Goal: Navigation & Orientation: Find specific page/section

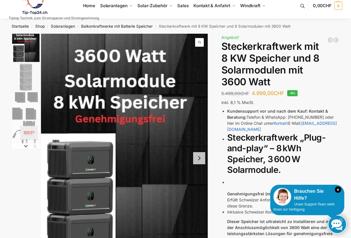
scroll to position [13, 0]
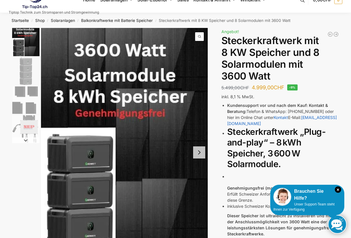
click at [201, 154] on button "Next slide" at bounding box center [199, 153] width 12 height 12
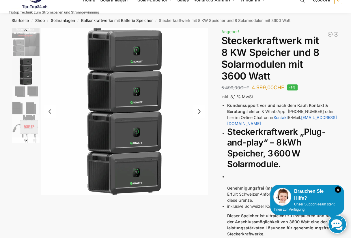
click at [19, 102] on img "3 / 4" at bounding box center [25, 100] width 27 height 27
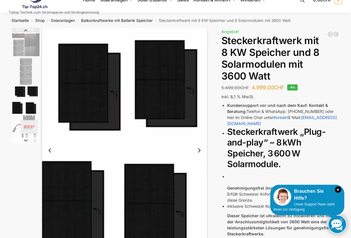
click at [27, 128] on img "4 / 4" at bounding box center [25, 128] width 27 height 27
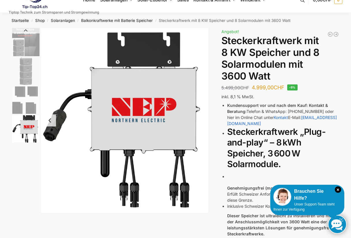
click at [25, 101] on img "3 / 4" at bounding box center [25, 100] width 27 height 27
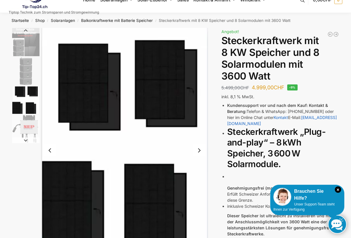
click at [23, 68] on img "2 / 4" at bounding box center [25, 71] width 27 height 27
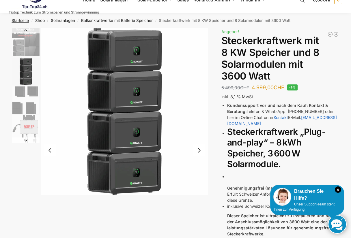
click at [15, 22] on link "Startseite" at bounding box center [20, 20] width 17 height 5
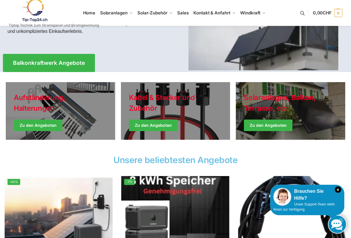
scroll to position [219, 0]
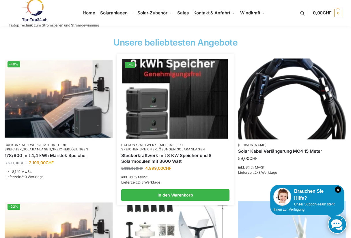
click at [194, 112] on img at bounding box center [175, 99] width 106 height 80
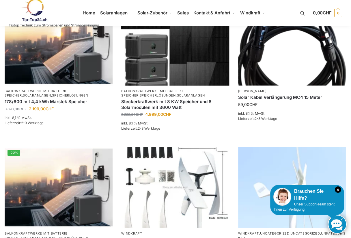
scroll to position [262, 0]
